Goal: Information Seeking & Learning: Learn about a topic

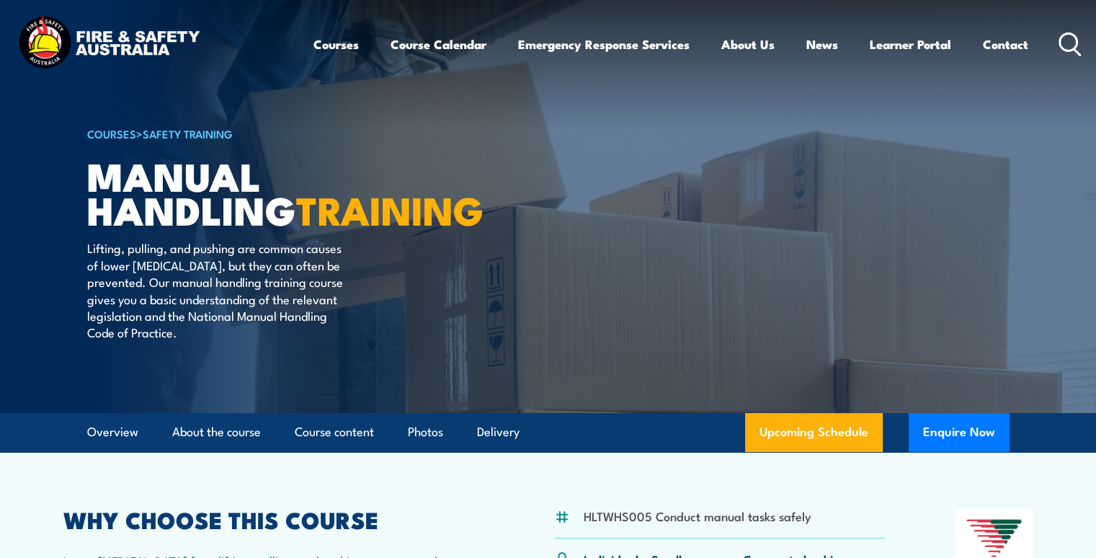
click at [1069, 39] on icon at bounding box center [1069, 44] width 23 height 24
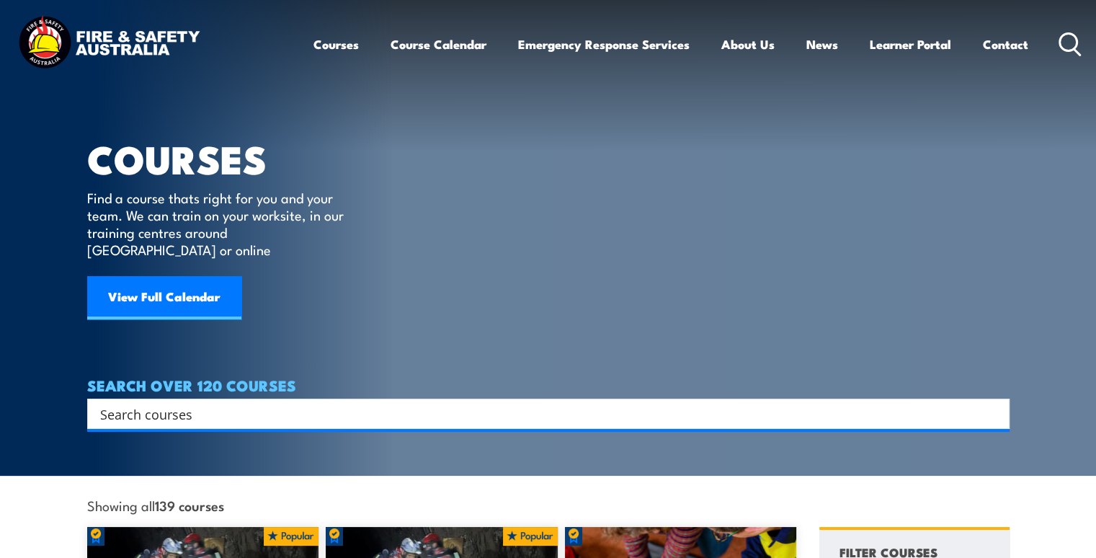
click at [146, 403] on input "Search input" at bounding box center [538, 414] width 877 height 22
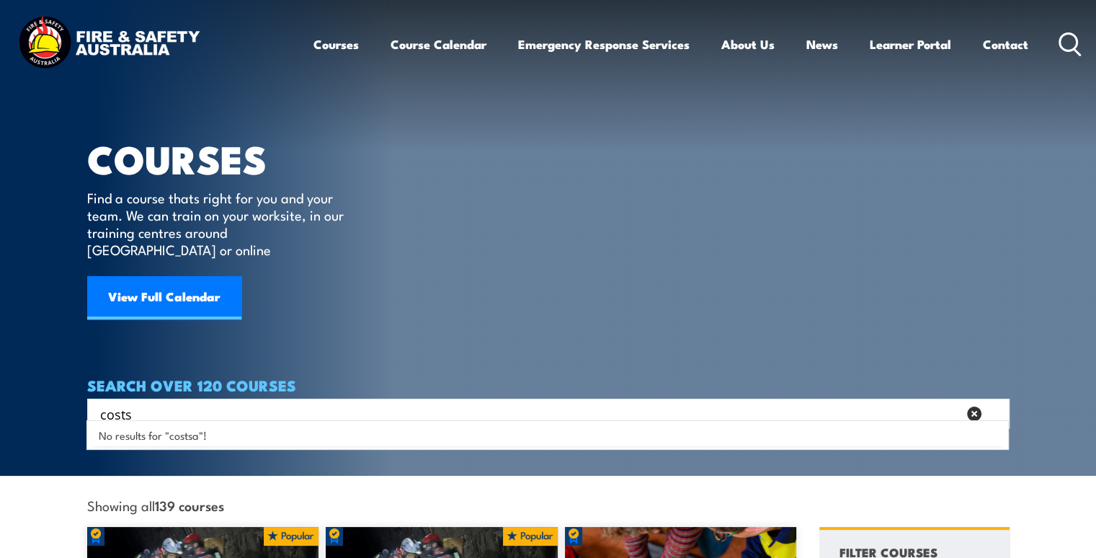
type input "costs"
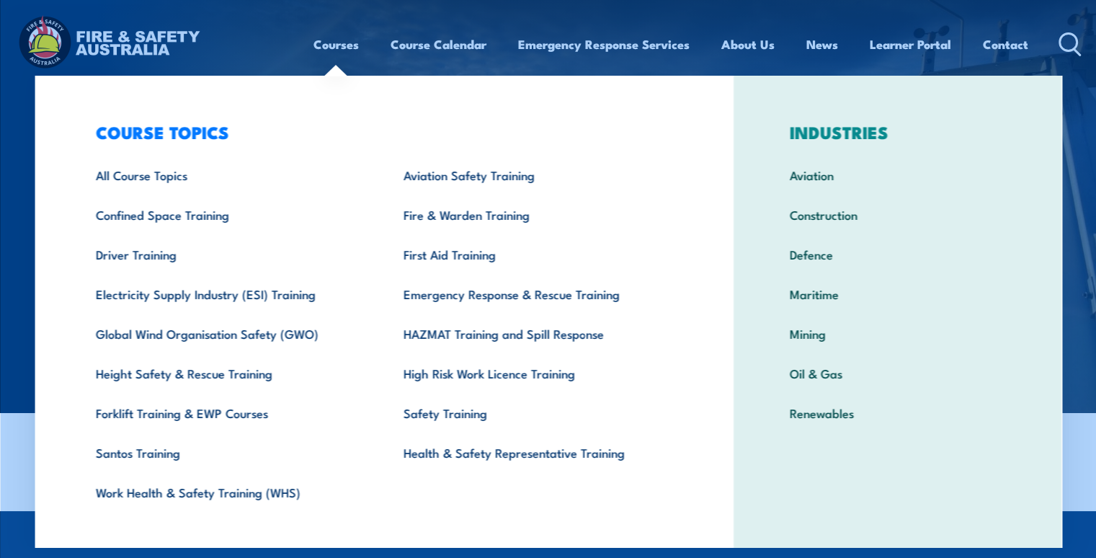
click at [350, 46] on link "Courses" at bounding box center [335, 44] width 45 height 38
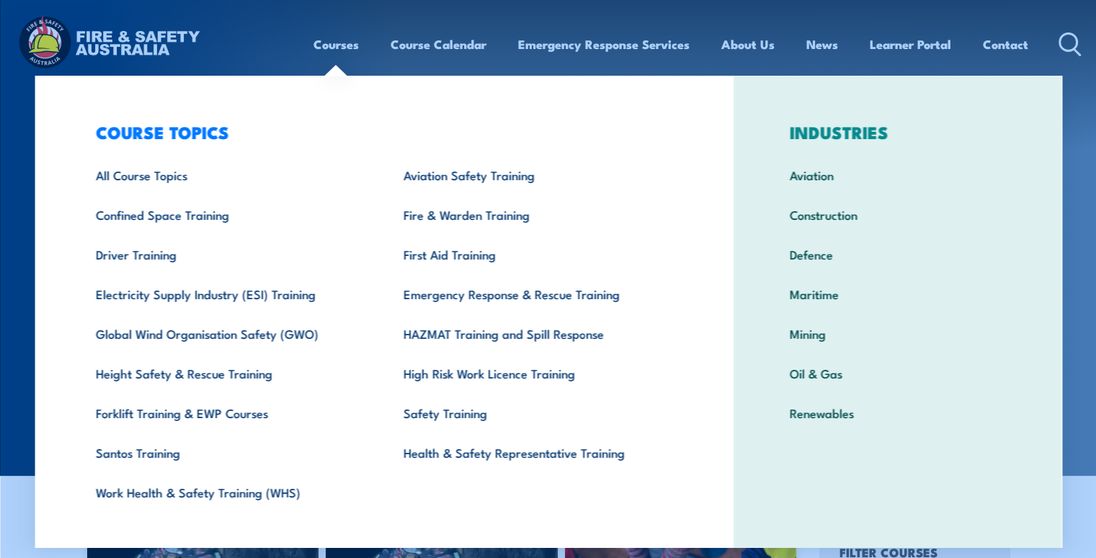
click at [323, 47] on link "Courses" at bounding box center [335, 44] width 45 height 38
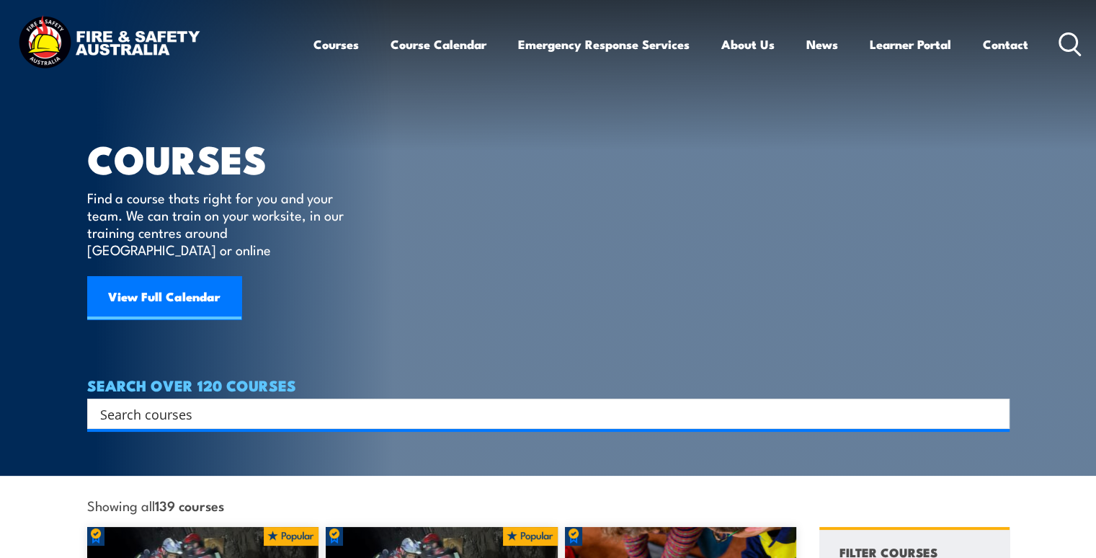
click at [329, 46] on link "Courses" at bounding box center [335, 44] width 45 height 38
click at [332, 43] on link "Courses" at bounding box center [335, 44] width 45 height 38
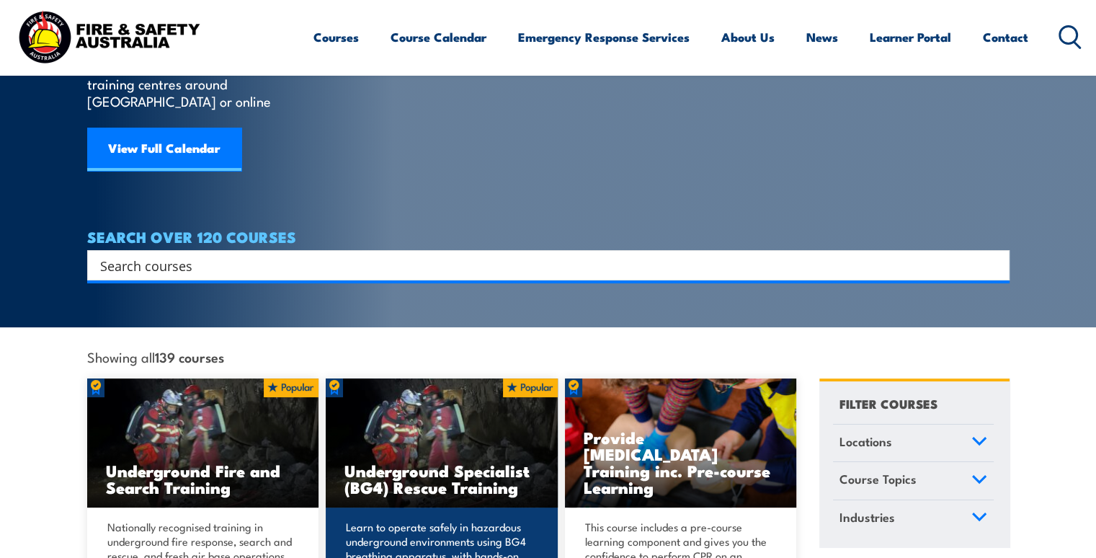
scroll to position [72, 0]
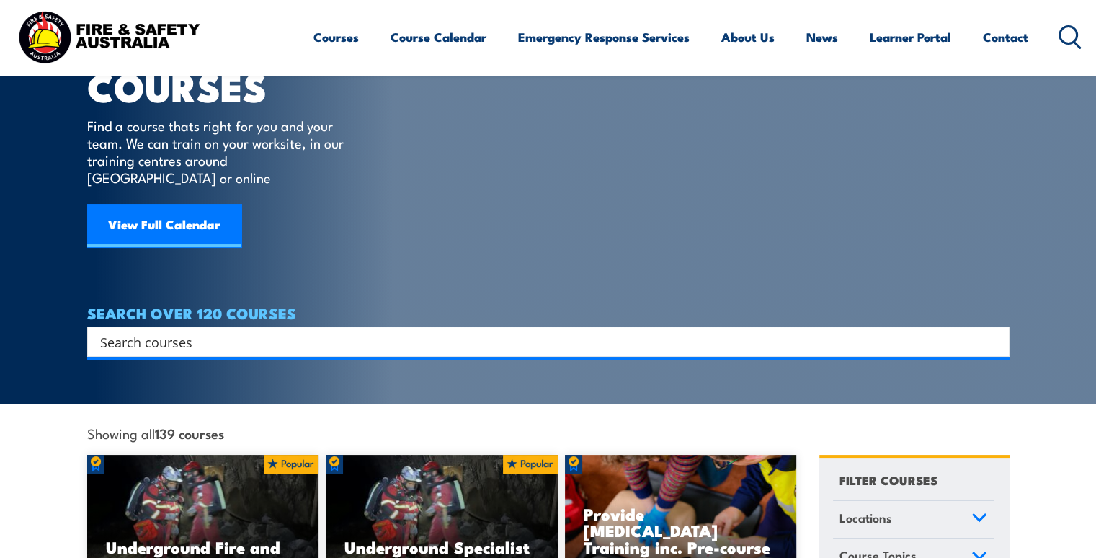
click at [140, 331] on input "Search input" at bounding box center [538, 342] width 877 height 22
type input "manual handling"
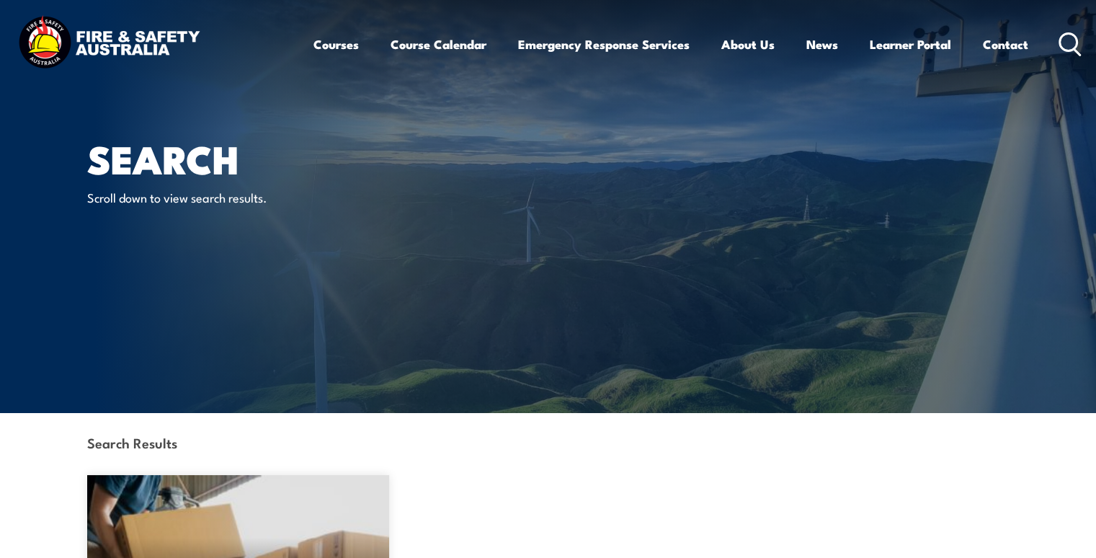
click at [1062, 40] on icon at bounding box center [1069, 44] width 23 height 24
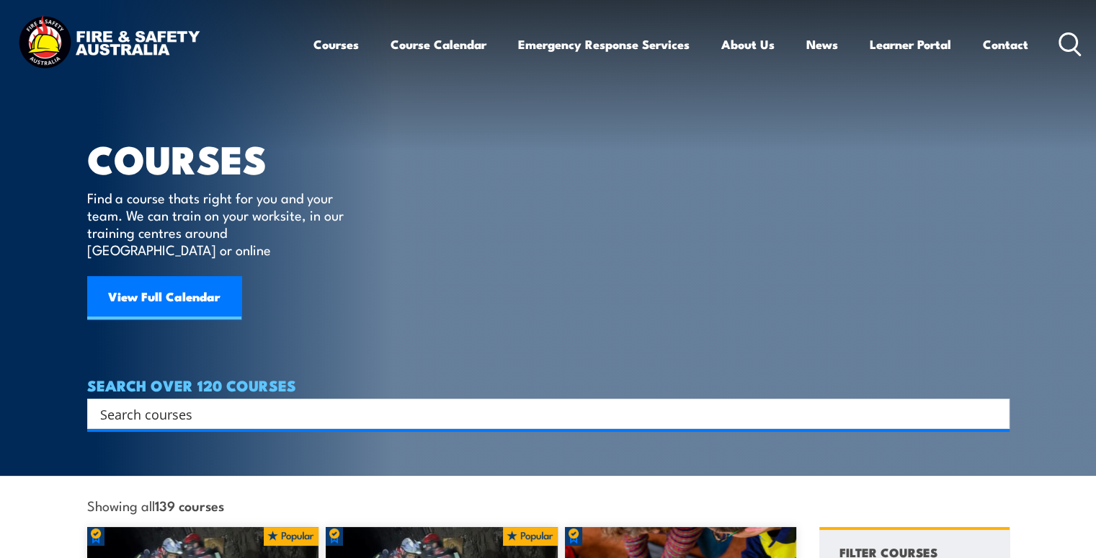
click at [130, 403] on input "Search input" at bounding box center [538, 414] width 877 height 22
type input "forklift"
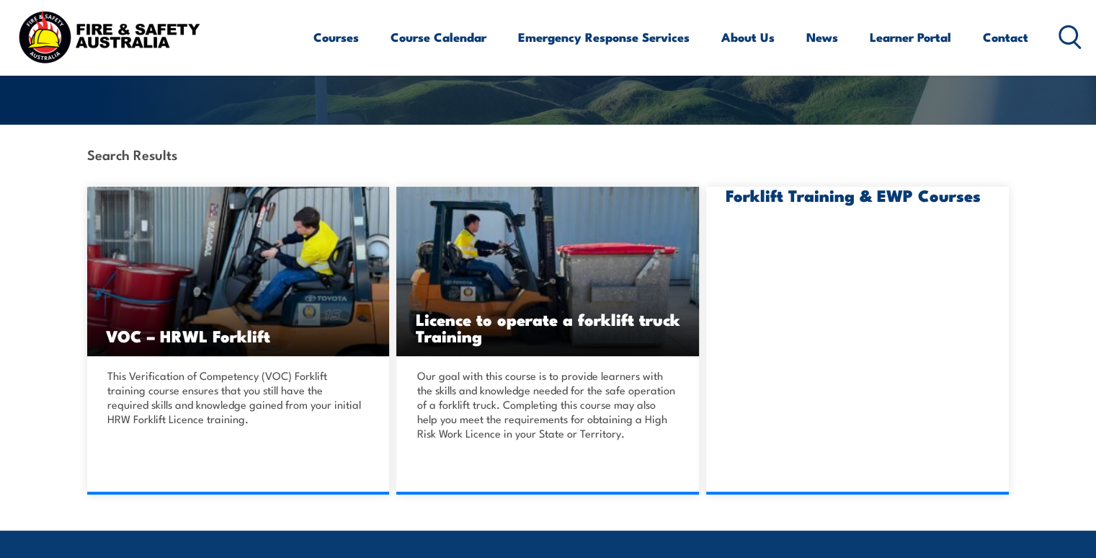
scroll to position [360, 0]
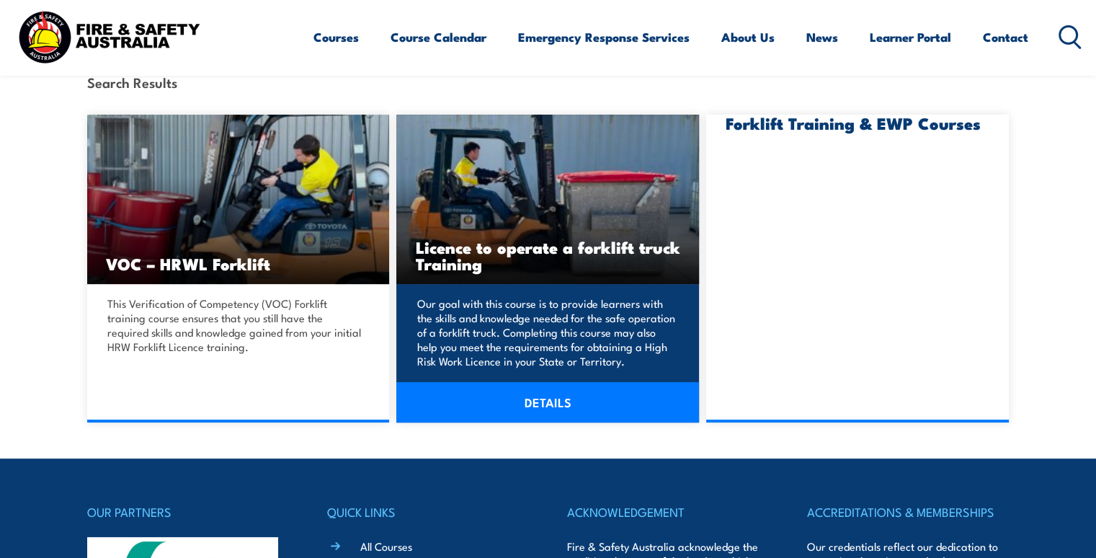
click at [496, 240] on h3 "Licence to operate a forklift truck Training" at bounding box center [547, 254] width 265 height 33
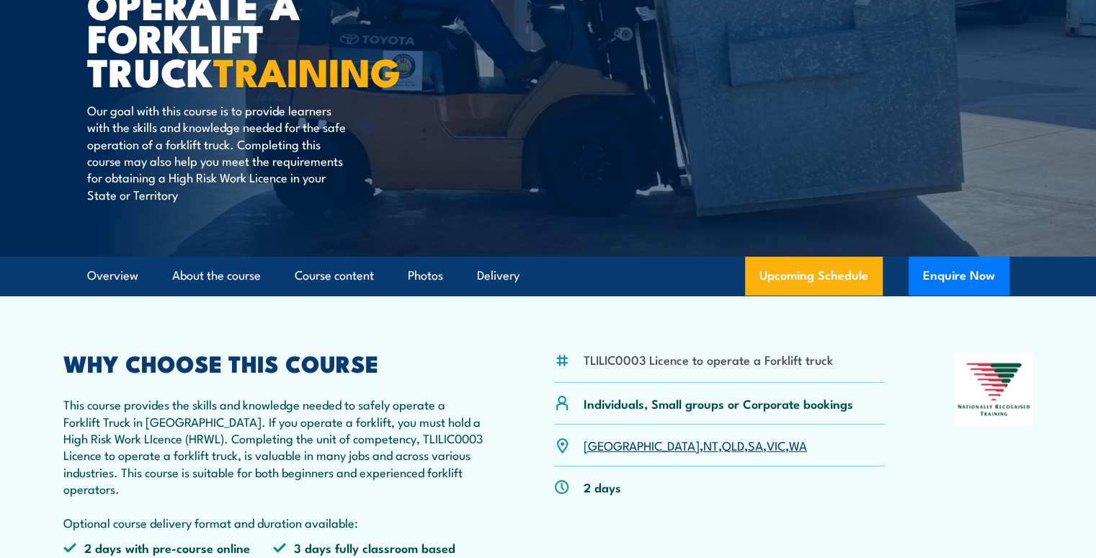
scroll to position [144, 0]
